Goal: Task Accomplishment & Management: Manage account settings

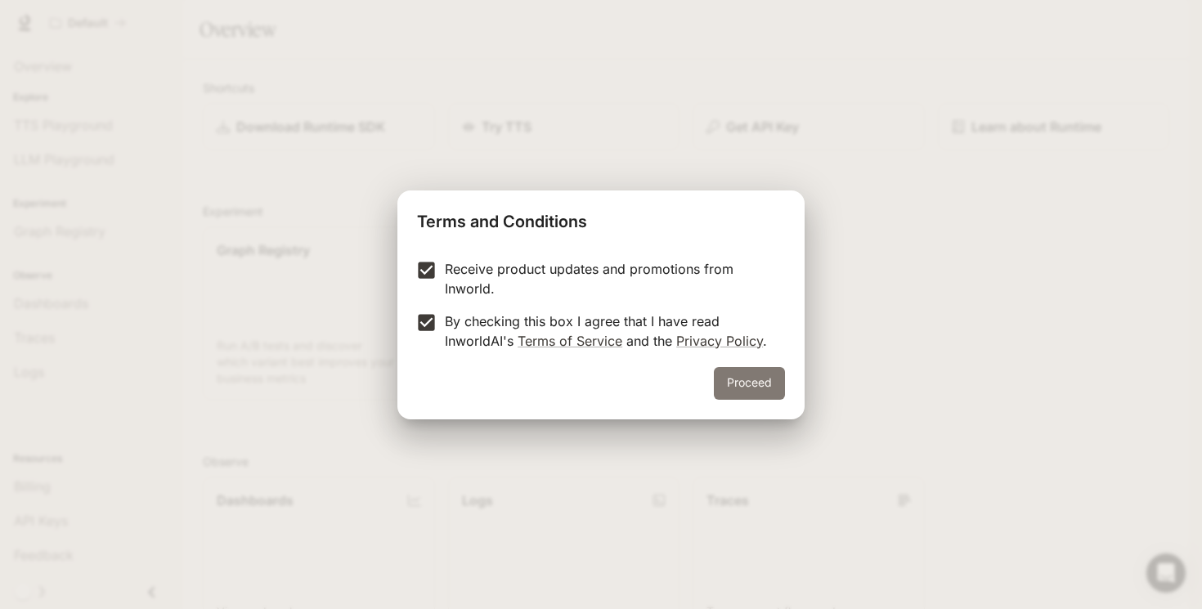
click at [760, 382] on button "Proceed" at bounding box center [749, 383] width 71 height 33
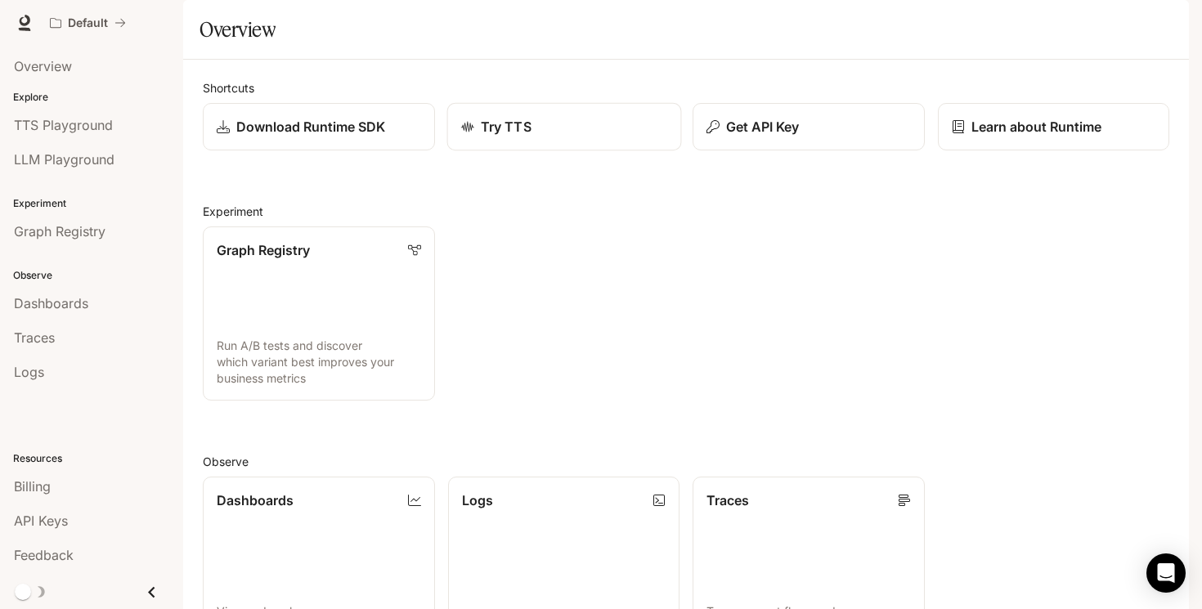
click at [493, 137] on p "Try TTS" at bounding box center [505, 127] width 51 height 20
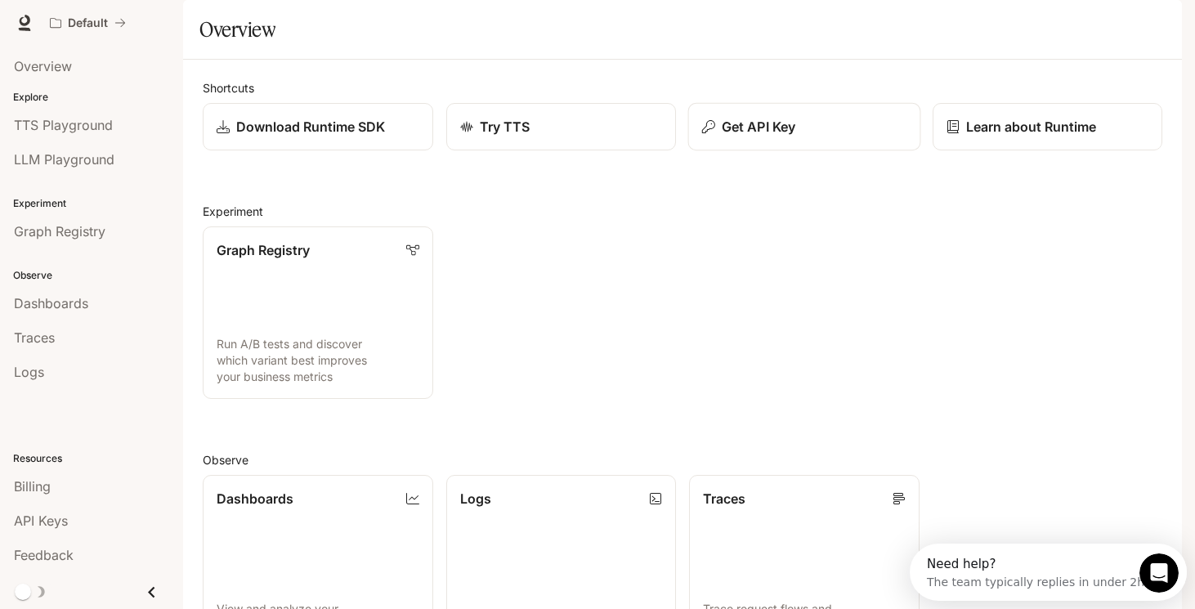
click at [714, 151] on button "Get API Key" at bounding box center [805, 127] width 232 height 48
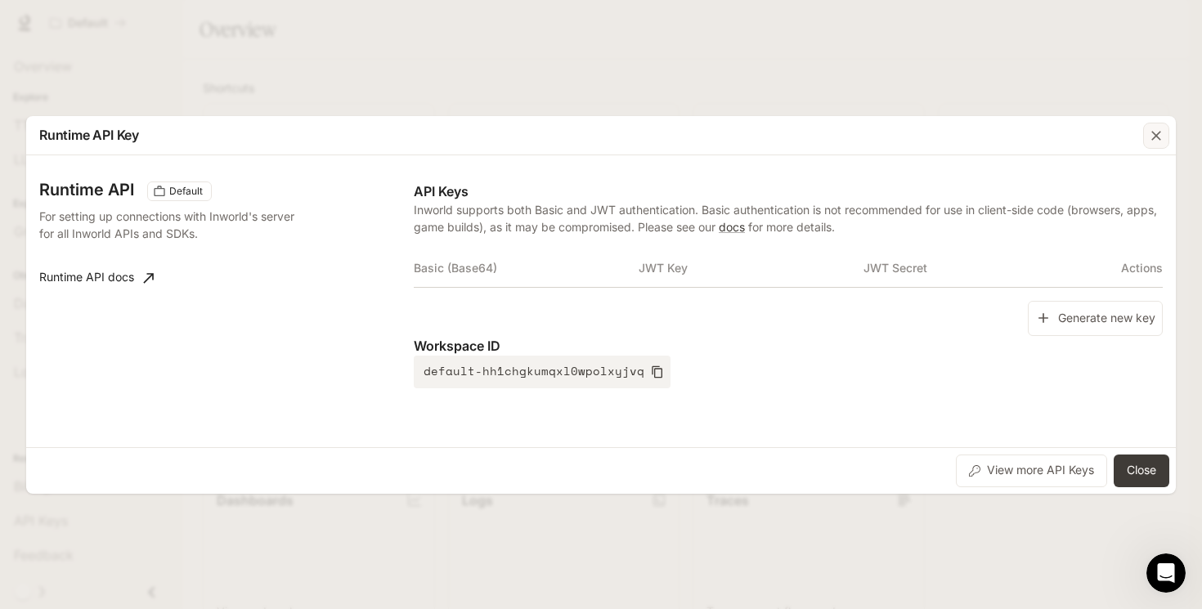
click at [1149, 137] on icon "button" at bounding box center [1156, 136] width 16 height 16
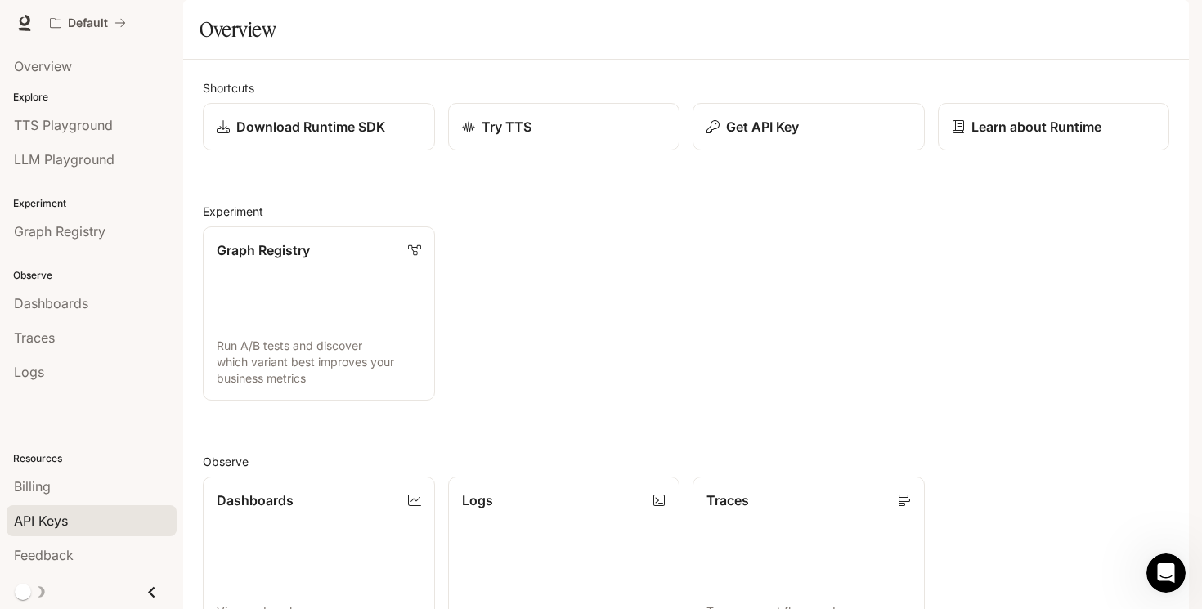
click at [57, 522] on span "API Keys" at bounding box center [41, 521] width 54 height 20
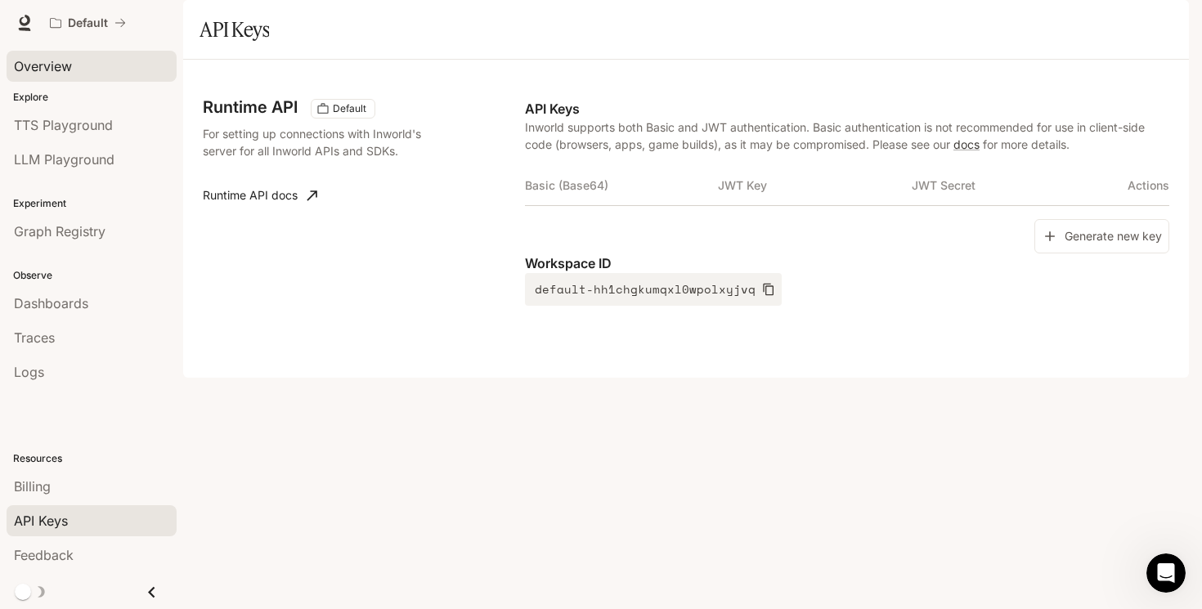
click at [100, 70] on div "Overview" at bounding box center [91, 66] width 155 height 20
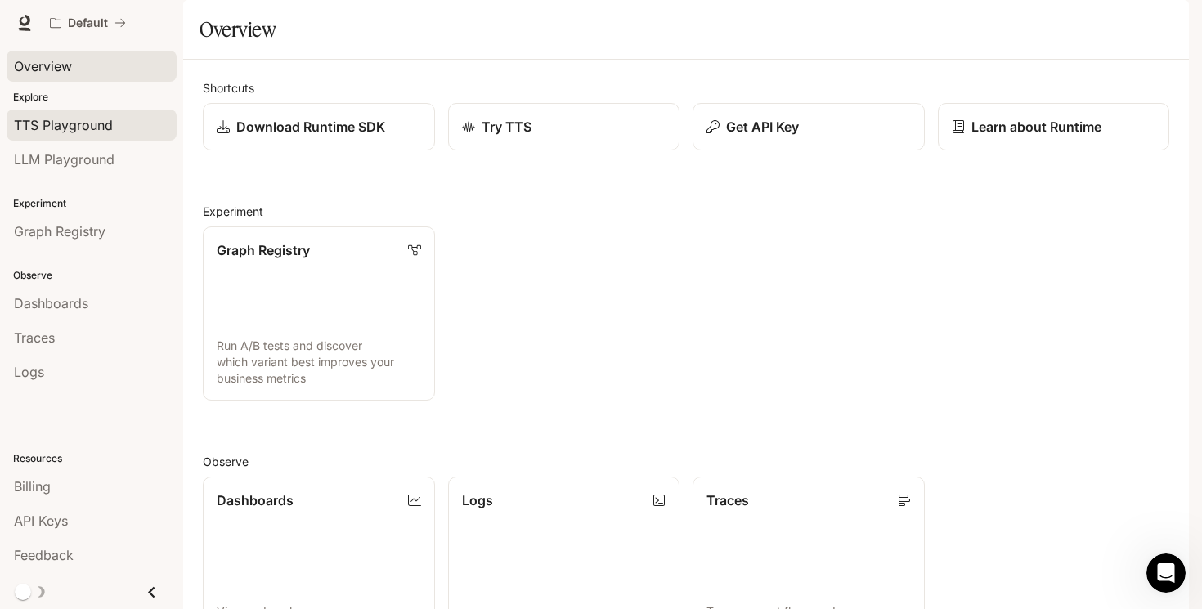
click at [68, 117] on span "TTS Playground" at bounding box center [63, 125] width 99 height 20
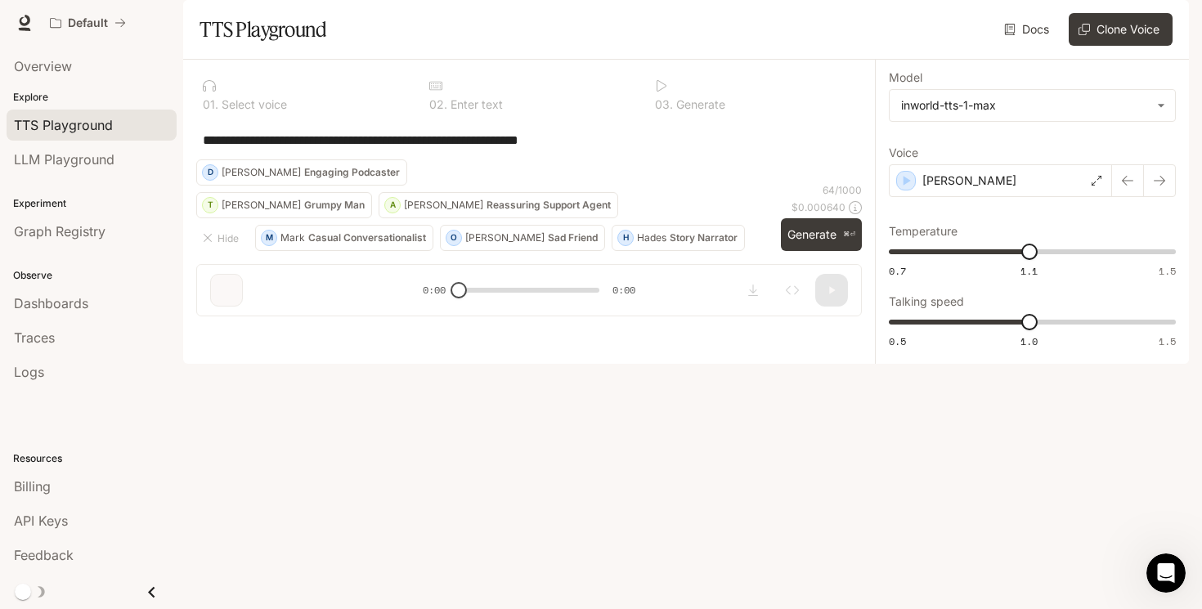
click at [514, 60] on section "TTS Playground Docs Voices Clone Voice" at bounding box center [686, 30] width 1006 height 60
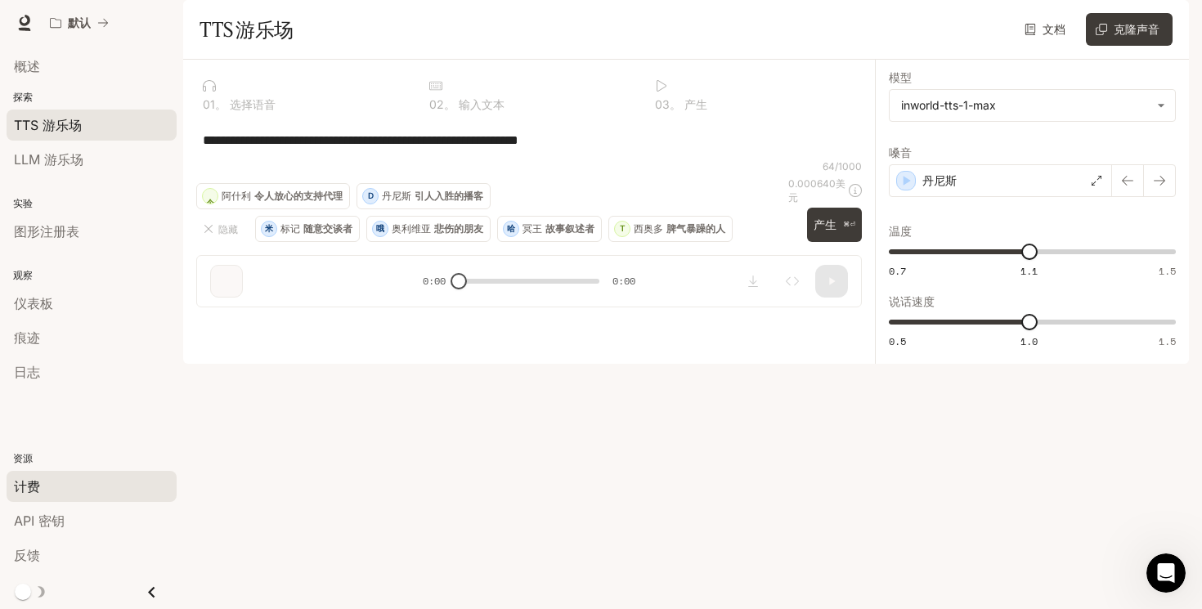
click at [38, 487] on font "计费" at bounding box center [27, 486] width 26 height 16
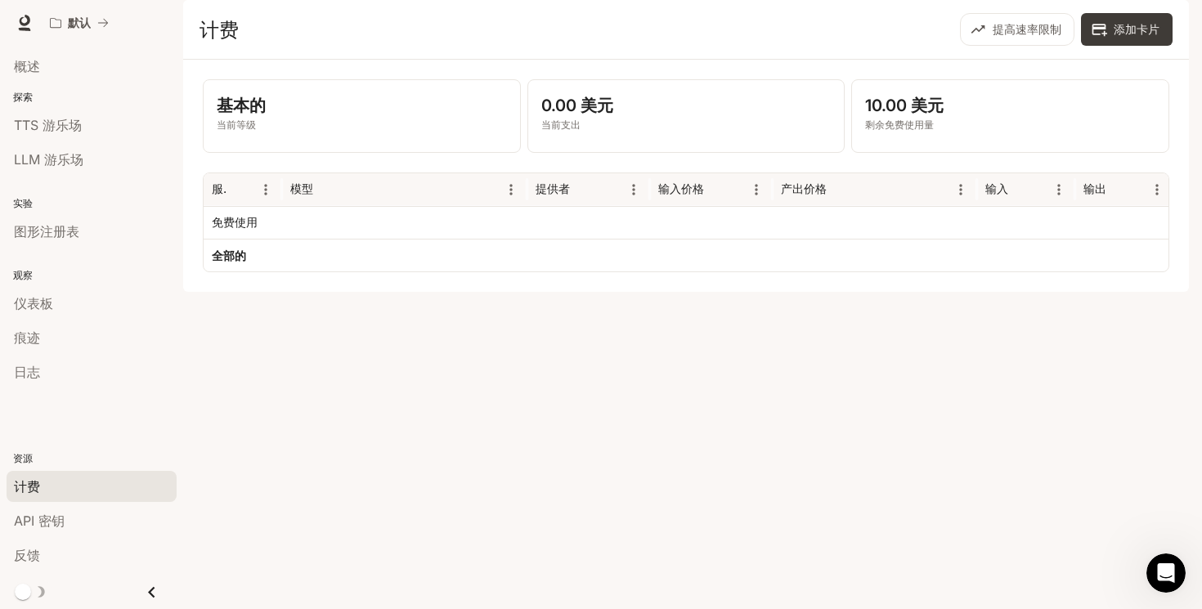
click at [922, 131] on font "剩余免费使用量" at bounding box center [899, 125] width 69 height 12
drag, startPoint x: 922, startPoint y: 169, endPoint x: 769, endPoint y: 155, distance: 153.5
click at [769, 153] on div "基本的 当前等级 0.00 美元 当前支出 10.00 美元 剩余免费使用量" at bounding box center [686, 116] width 967 height 74
click at [769, 118] on p "0.00 美元" at bounding box center [686, 105] width 290 height 25
click at [31, 24] on icon at bounding box center [24, 23] width 16 height 16
